Goal: Task Accomplishment & Management: Manage account settings

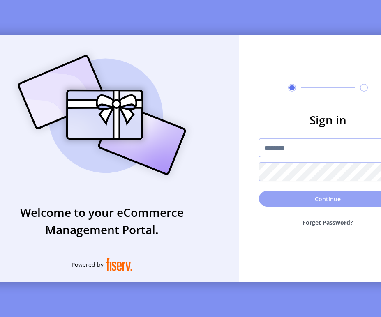
type input "**********"
click at [272, 199] on button "Continue" at bounding box center [328, 199] width 138 height 16
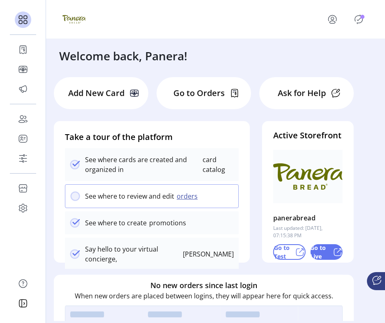
click at [360, 24] on icon "Publisher Panel" at bounding box center [358, 19] width 13 height 13
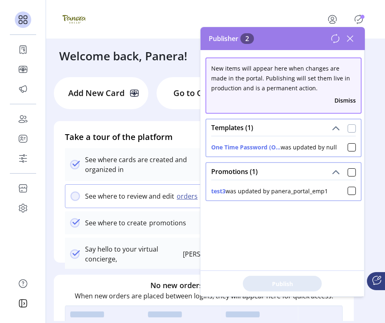
click at [348, 127] on div at bounding box center [352, 129] width 8 height 8
click at [348, 167] on span at bounding box center [352, 172] width 8 height 10
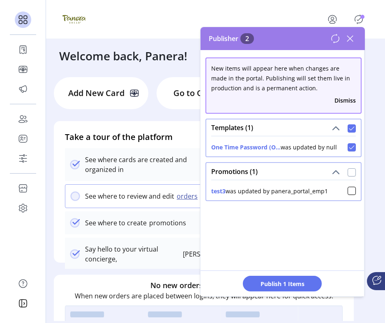
click at [348, 170] on div at bounding box center [352, 172] width 8 height 8
click at [280, 281] on span "Publish 2 Items" at bounding box center [283, 284] width 58 height 9
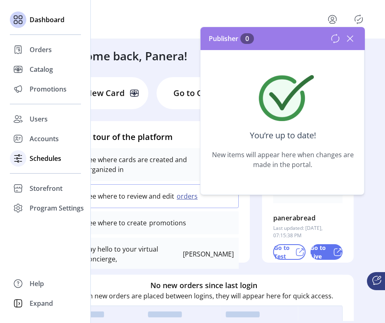
click at [35, 154] on span "Schedules" at bounding box center [46, 159] width 32 height 10
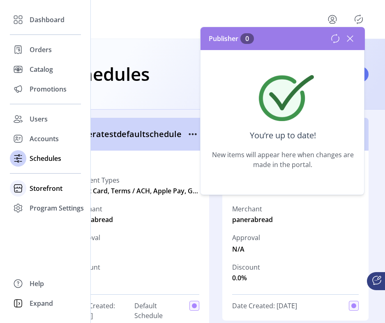
click at [36, 190] on span "Storefront" at bounding box center [46, 189] width 33 height 10
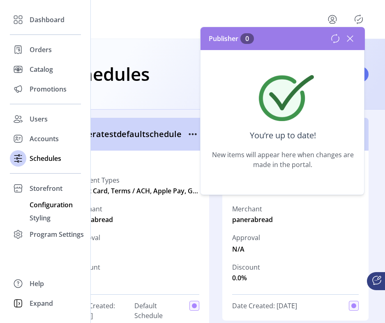
click at [37, 209] on span "Configuration" at bounding box center [51, 205] width 43 height 10
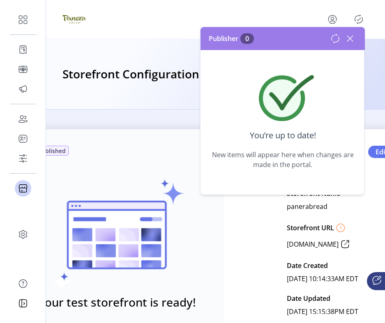
click at [351, 35] on icon at bounding box center [350, 38] width 13 height 13
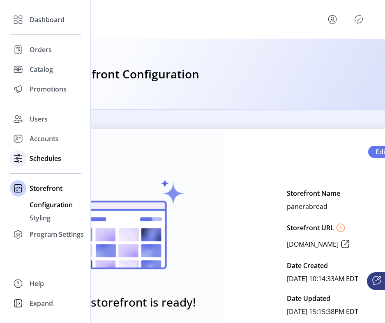
click at [30, 159] on span "Schedules" at bounding box center [46, 159] width 32 height 10
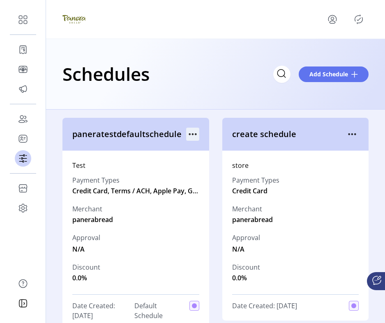
click at [189, 135] on icon "menu" at bounding box center [192, 134] width 13 height 13
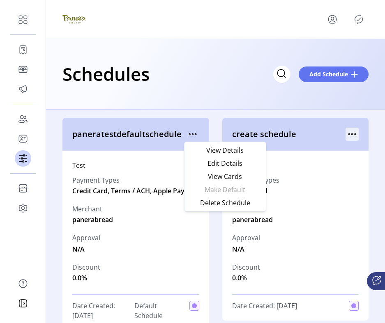
click at [353, 131] on icon "menu" at bounding box center [352, 134] width 13 height 13
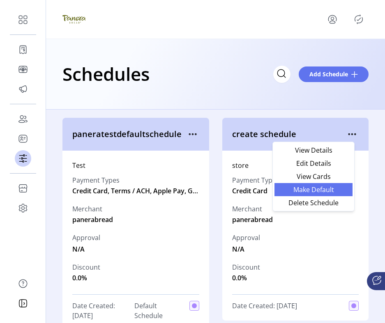
click at [331, 188] on span "Make Default" at bounding box center [313, 190] width 68 height 7
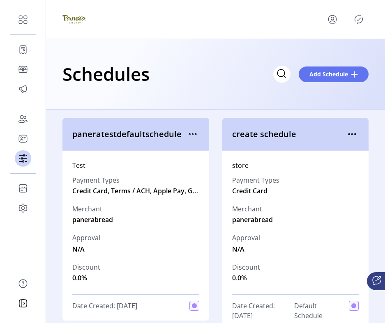
click at [361, 20] on icon "Publisher Panel" at bounding box center [358, 19] width 13 height 13
